Goal: Check status: Check status

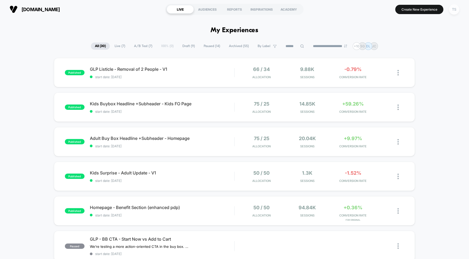
click at [452, 9] on div "TS" at bounding box center [454, 9] width 10 height 10
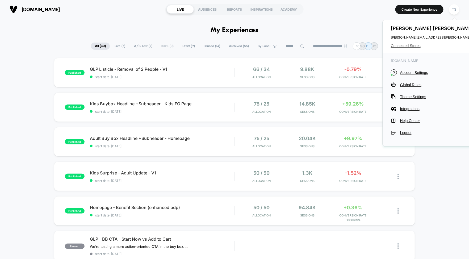
click at [405, 44] on span "Connected Stores" at bounding box center [444, 46] width 106 height 4
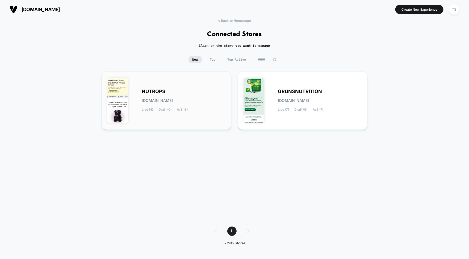
click at [176, 95] on div "NUTROPS nutrops.myshopify.com Live (4) Draft (0) A/B (3)" at bounding box center [184, 101] width 84 height 22
